Goal: Task Accomplishment & Management: Use online tool/utility

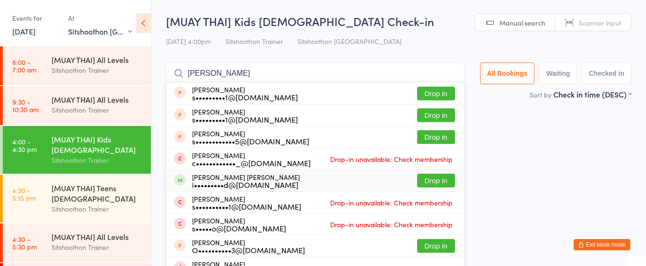
select select "2"
type input "[PERSON_NAME]"
click at [430, 178] on button "Drop in" at bounding box center [436, 180] width 38 height 14
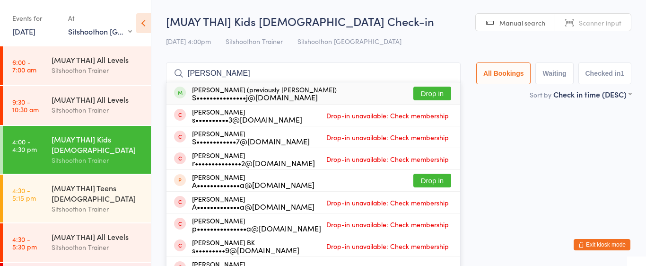
type input "[PERSON_NAME]"
click at [427, 94] on button "Drop in" at bounding box center [432, 94] width 38 height 14
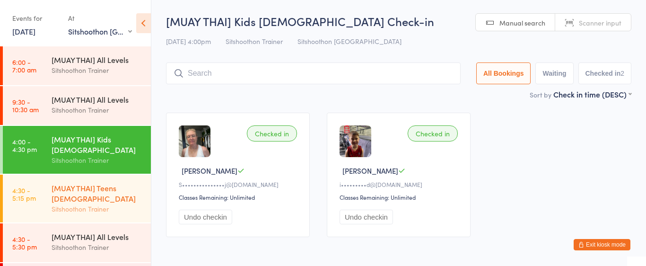
click at [123, 189] on div "[MUAY THAI] Teens [DEMOGRAPHIC_DATA]" at bounding box center [97, 192] width 91 height 21
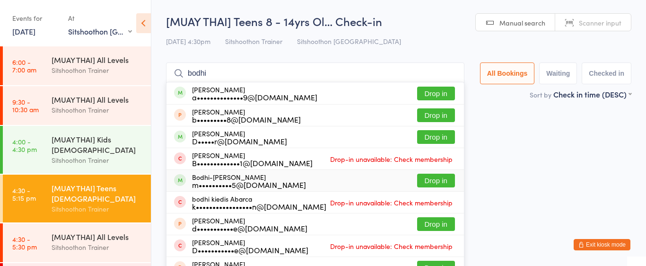
type input "bodhi"
click at [438, 179] on button "Drop in" at bounding box center [436, 180] width 38 height 14
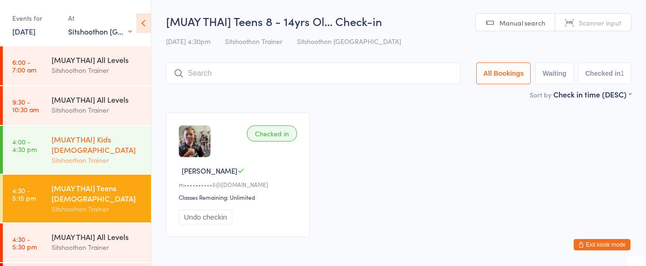
click at [78, 156] on div "Sitshoothon Trainer" at bounding box center [97, 160] width 91 height 11
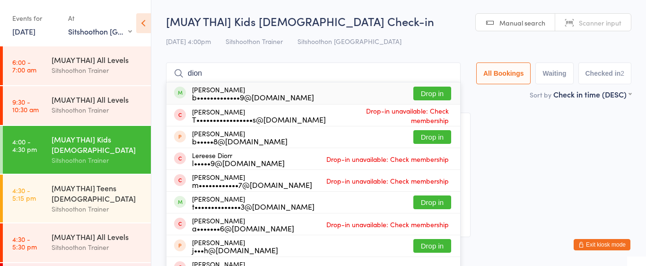
type input "dion"
click at [431, 93] on button "Drop in" at bounding box center [432, 94] width 38 height 14
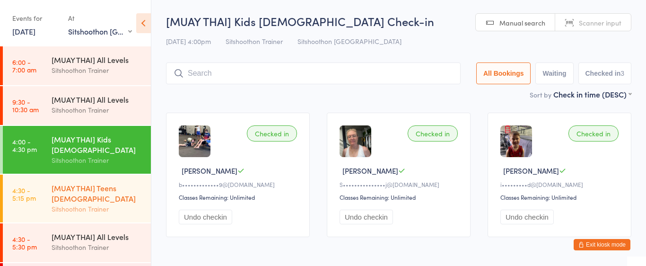
click at [63, 203] on div "Sitshoothon Trainer" at bounding box center [97, 208] width 91 height 11
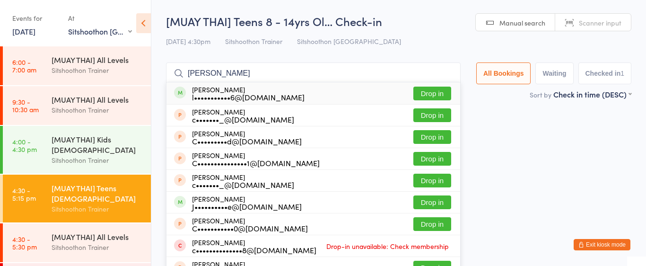
type input "[PERSON_NAME]"
click at [442, 93] on button "Drop in" at bounding box center [432, 94] width 38 height 14
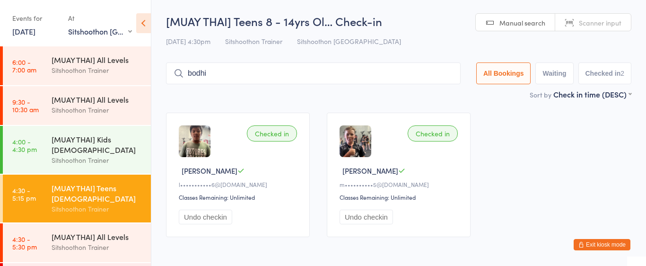
type input "bodhi o"
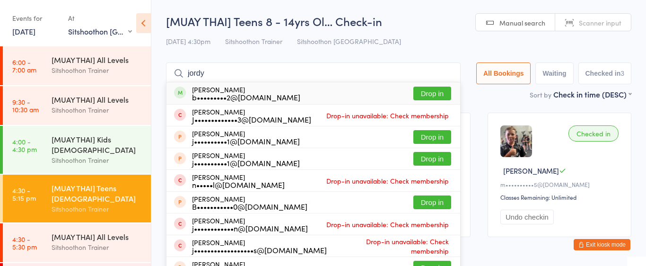
type input "jordy"
click at [423, 96] on button "Drop in" at bounding box center [432, 94] width 38 height 14
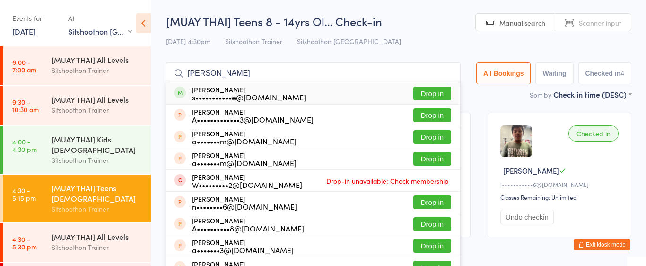
type input "[PERSON_NAME]"
click at [435, 95] on button "Drop in" at bounding box center [432, 94] width 38 height 14
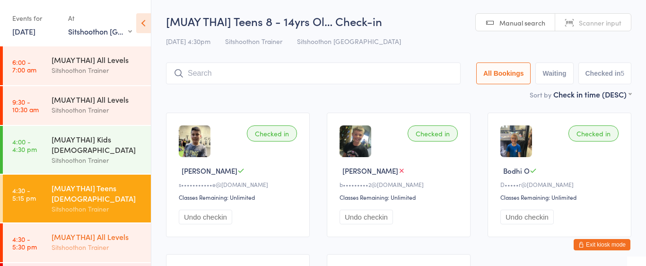
click at [97, 239] on div "[MUAY THAI] All Levels" at bounding box center [97, 236] width 91 height 10
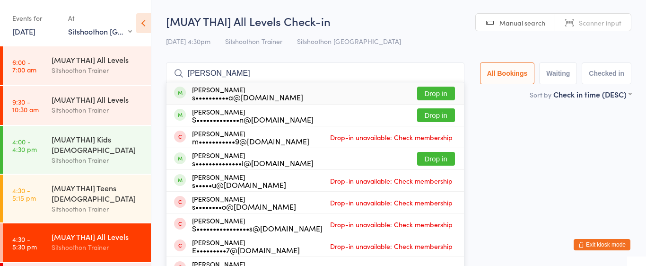
type input "[PERSON_NAME]"
click at [446, 94] on button "Drop in" at bounding box center [436, 94] width 38 height 14
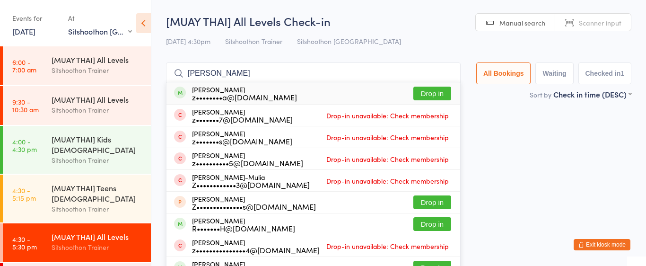
type input "[PERSON_NAME]"
click at [440, 92] on button "Drop in" at bounding box center [432, 94] width 38 height 14
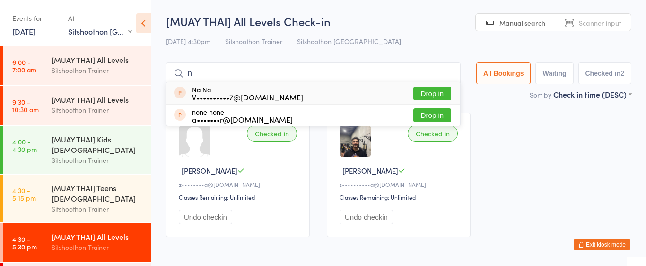
type input "no"
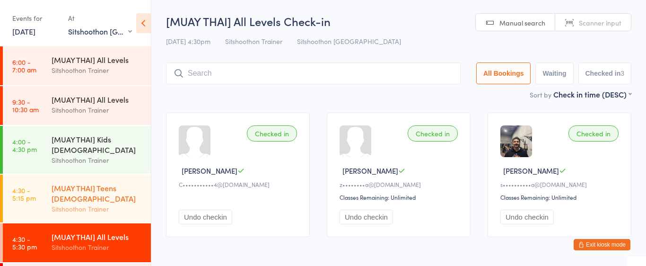
click at [64, 206] on div "Sitshoothon Trainer" at bounding box center [97, 208] width 91 height 11
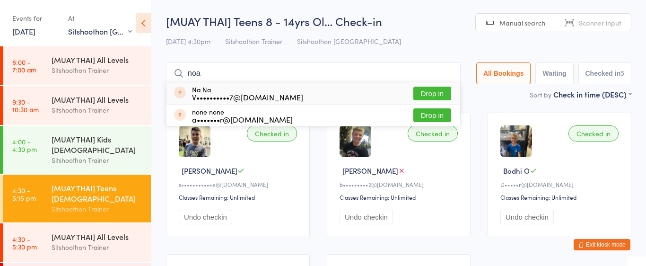
type input "noah"
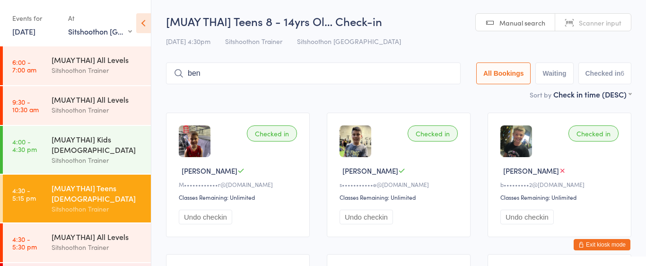
type input "ben a"
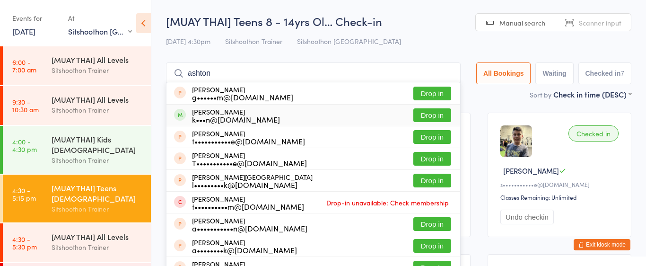
type input "ashton"
click at [437, 119] on button "Drop in" at bounding box center [432, 115] width 38 height 14
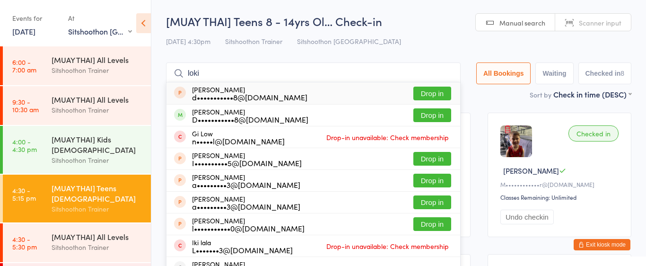
type input "loki"
click at [435, 93] on button "Drop in" at bounding box center [432, 94] width 38 height 14
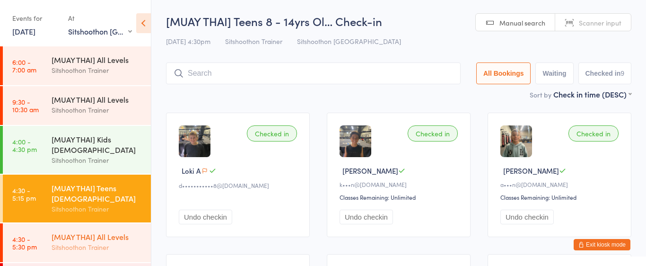
click at [100, 241] on div "[MUAY THAI] All Levels" at bounding box center [97, 236] width 91 height 10
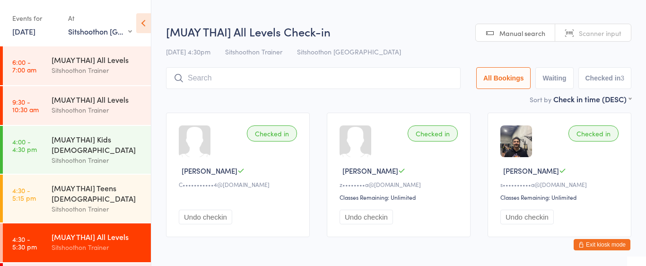
click at [260, 72] on input "search" at bounding box center [313, 78] width 295 height 22
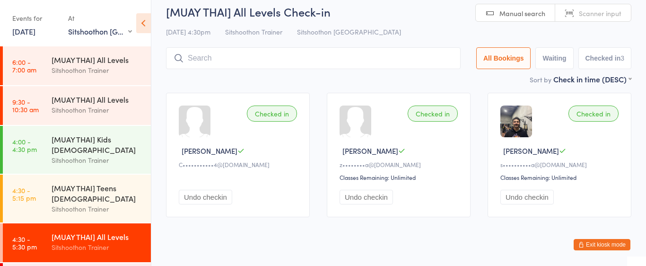
scroll to position [37, 0]
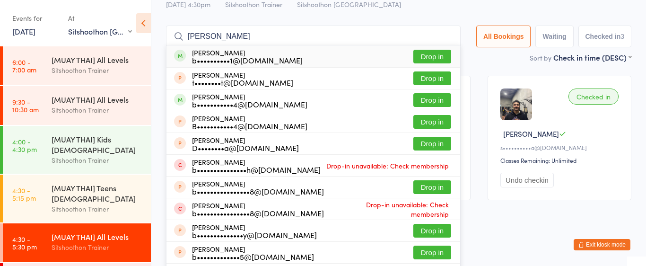
type input "[PERSON_NAME]"
click at [425, 60] on button "Drop in" at bounding box center [432, 57] width 38 height 14
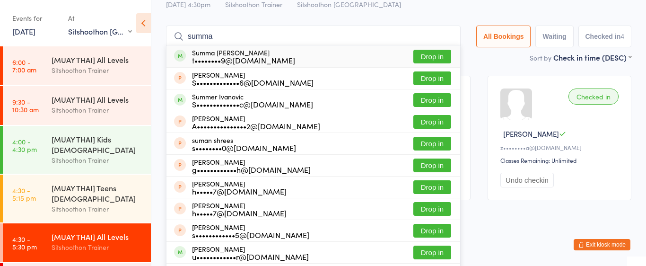
type input "summa"
click at [436, 56] on button "Drop in" at bounding box center [432, 57] width 38 height 14
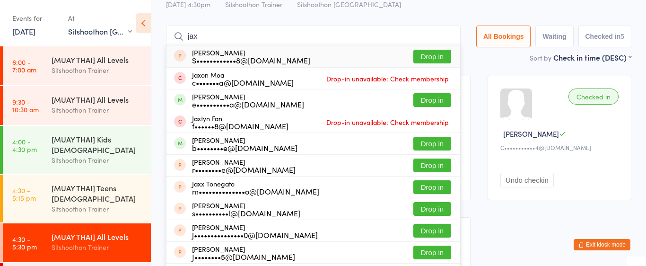
type input "jax"
click at [438, 60] on button "Drop in" at bounding box center [432, 57] width 38 height 14
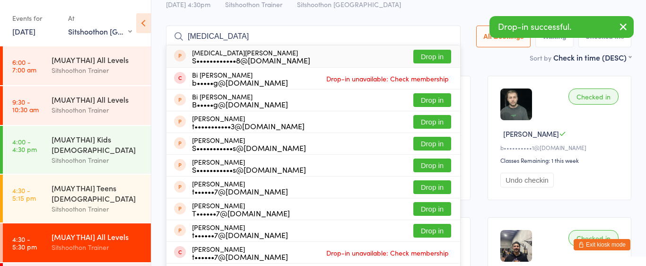
type input "[MEDICAL_DATA]"
click at [444, 54] on button "Drop in" at bounding box center [432, 57] width 38 height 14
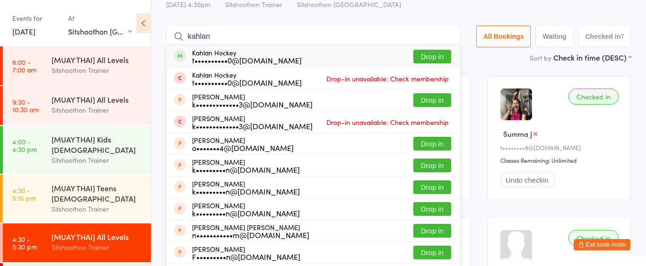
type input "kahlan"
click at [440, 58] on button "Drop in" at bounding box center [432, 57] width 38 height 14
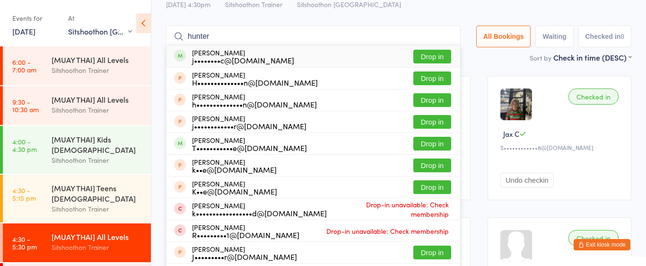
type input "hunter"
click at [422, 54] on button "Drop in" at bounding box center [432, 57] width 38 height 14
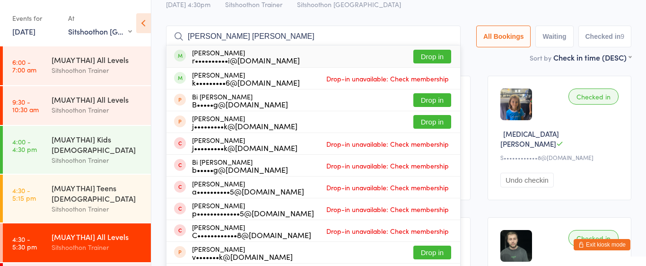
type input "[PERSON_NAME] [PERSON_NAME]"
click at [425, 55] on button "Drop in" at bounding box center [432, 57] width 38 height 14
